Goal: Task Accomplishment & Management: Manage account settings

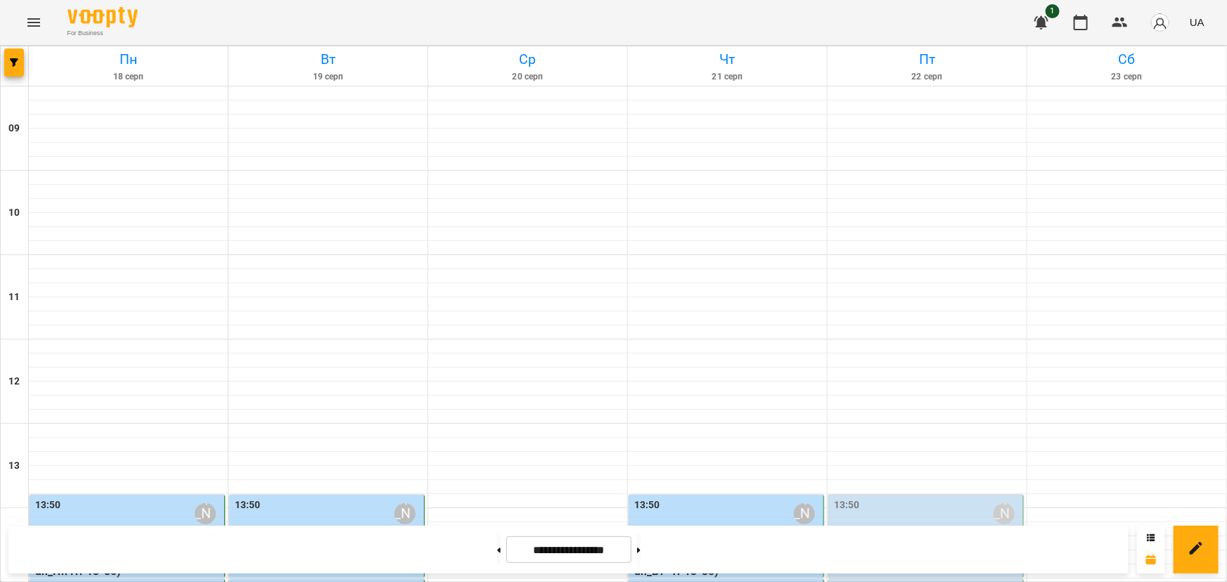
scroll to position [324, 0]
click at [842, 498] on label "13:50" at bounding box center [847, 505] width 26 height 15
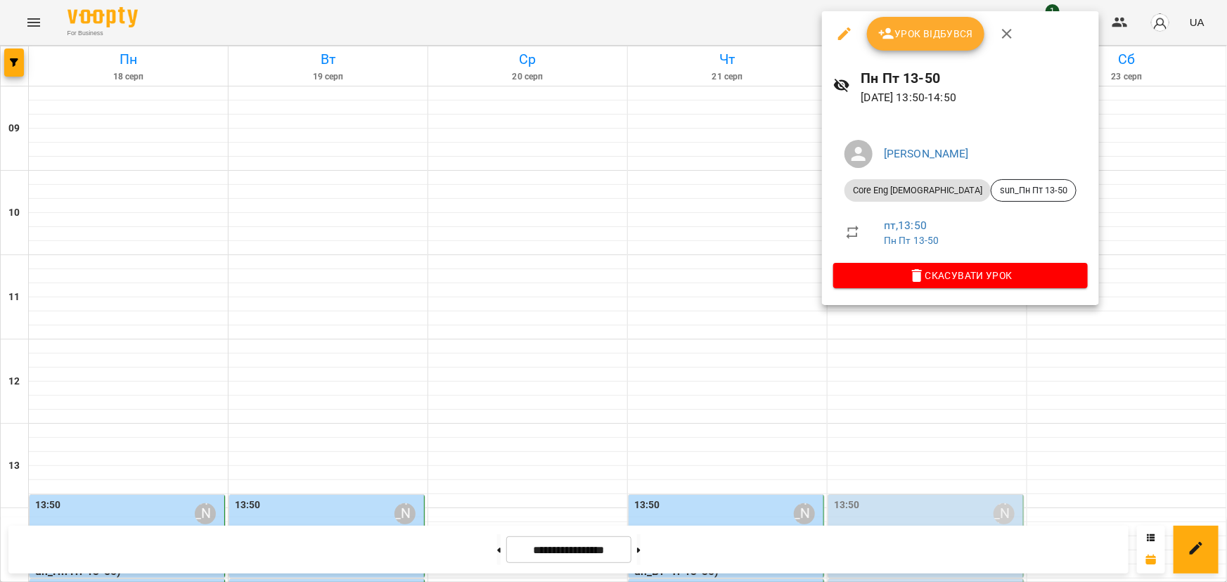
click at [942, 41] on span "Урок відбувся" at bounding box center [926, 33] width 96 height 17
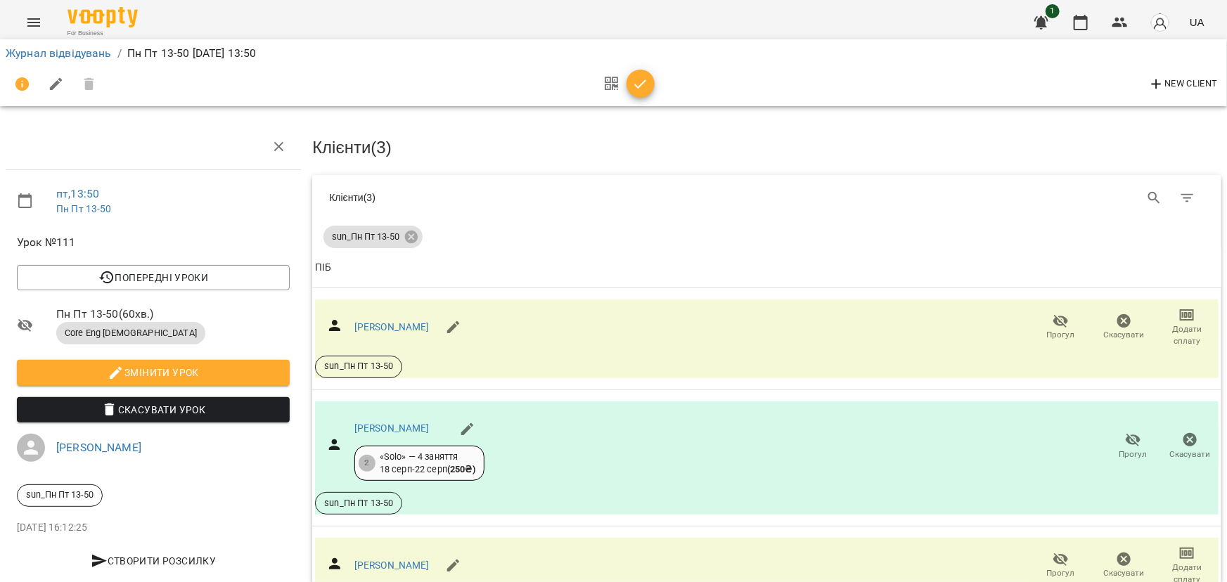
click at [640, 82] on icon "button" at bounding box center [640, 84] width 17 height 17
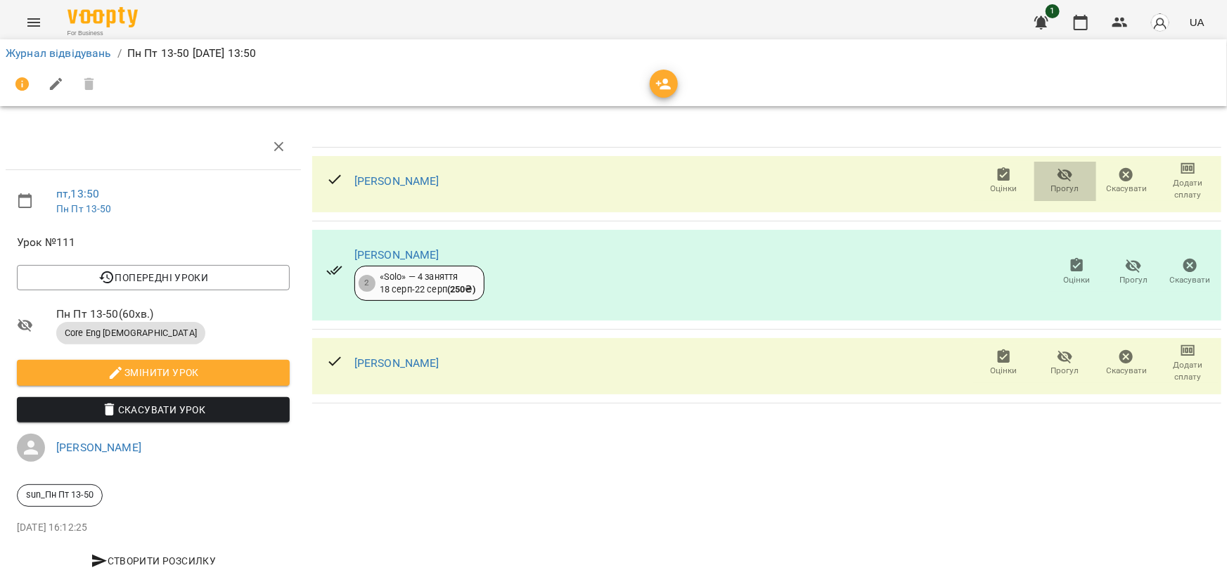
click at [1057, 178] on icon "button" at bounding box center [1065, 175] width 17 height 17
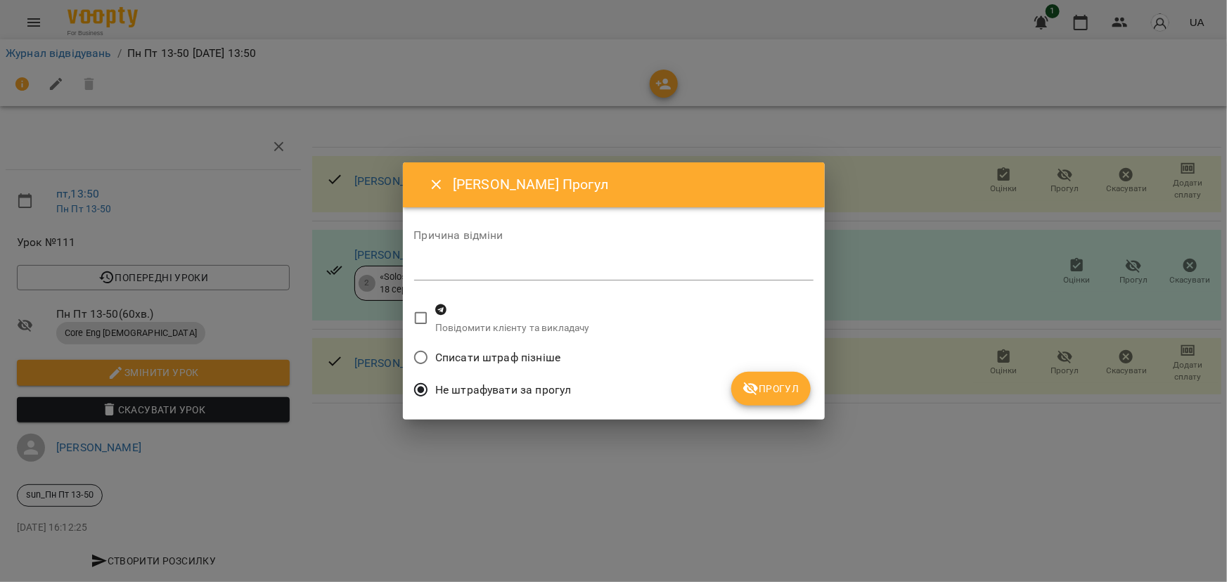
click at [475, 266] on textarea at bounding box center [613, 268] width 399 height 13
type textarea "*"
type textarea "*********"
click at [783, 394] on span "Прогул" at bounding box center [771, 388] width 57 height 17
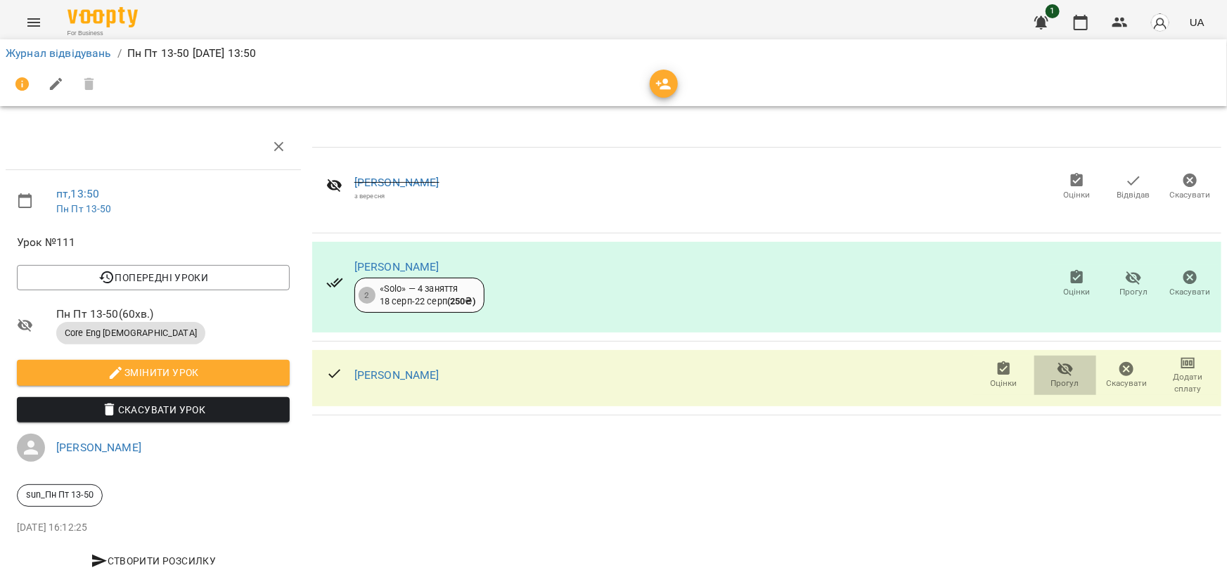
click at [1057, 366] on icon "button" at bounding box center [1065, 369] width 17 height 17
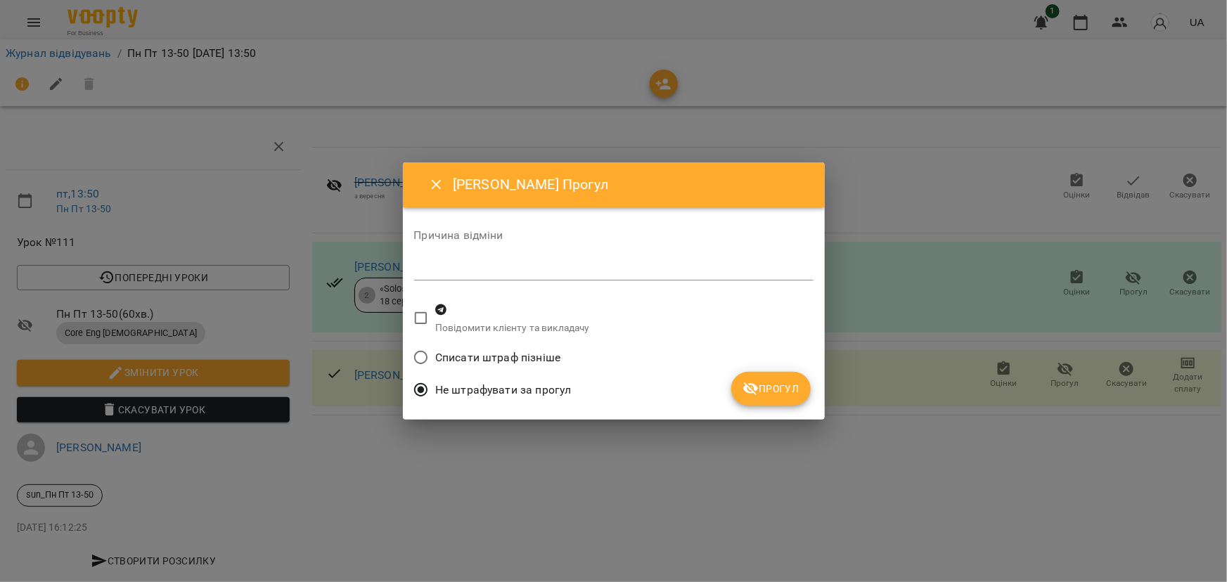
click at [527, 262] on textarea at bounding box center [613, 268] width 399 height 13
type textarea "**********"
click at [764, 381] on span "Прогул" at bounding box center [771, 388] width 57 height 17
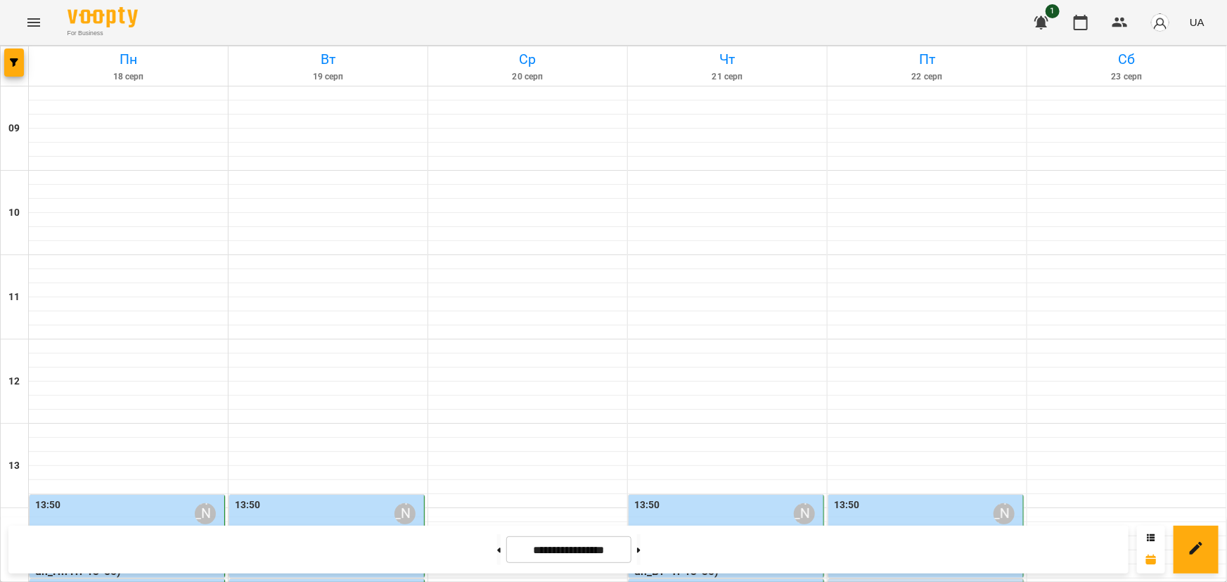
scroll to position [255, 0]
click at [838, 582] on label "14:55" at bounding box center [847, 589] width 26 height 15
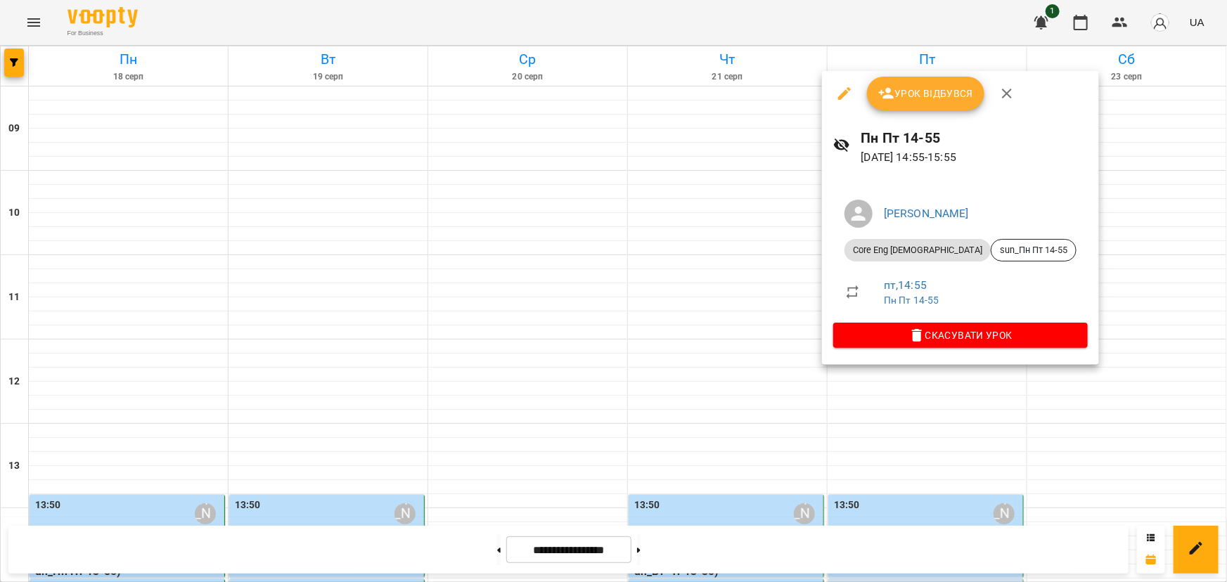
click at [943, 91] on span "Урок відбувся" at bounding box center [926, 93] width 96 height 17
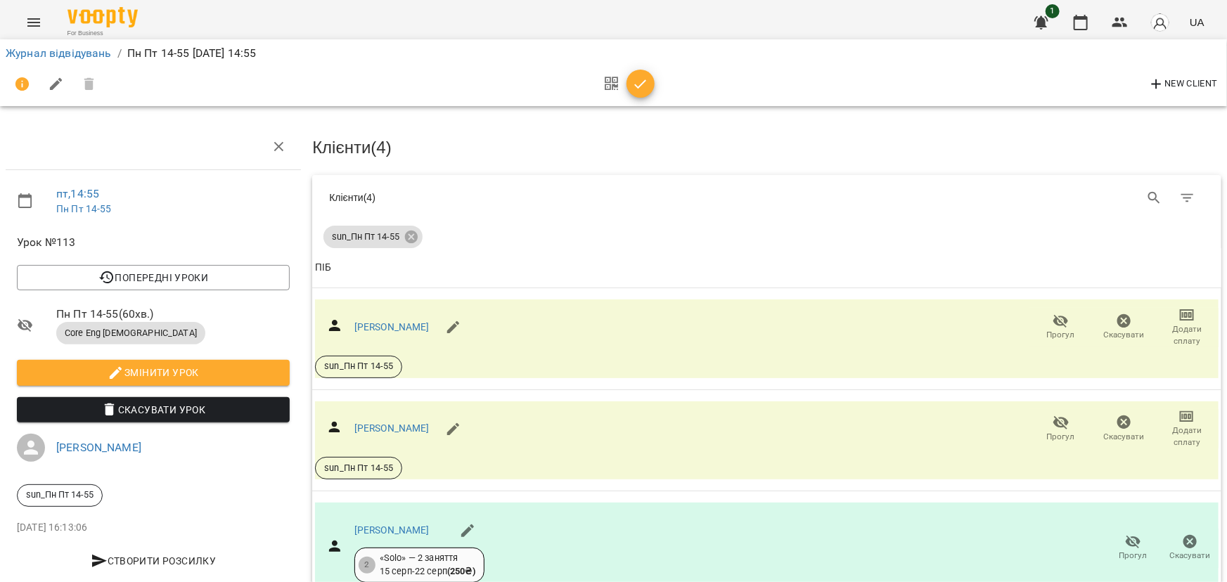
click at [647, 87] on icon "button" at bounding box center [640, 84] width 17 height 17
